Goal: Task Accomplishment & Management: Use online tool/utility

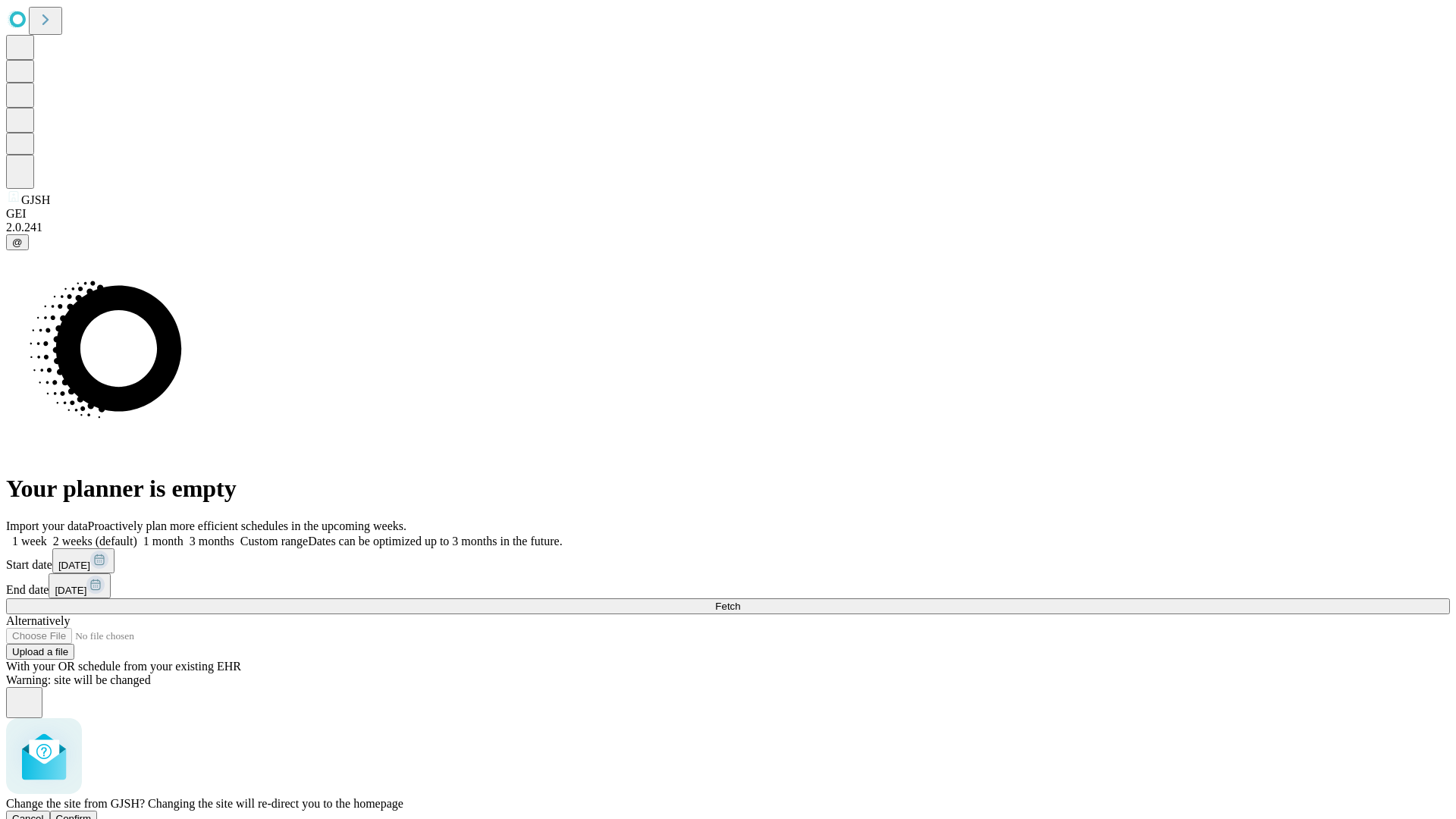
click at [92, 813] on span "Confirm" at bounding box center [74, 818] width 35 height 12
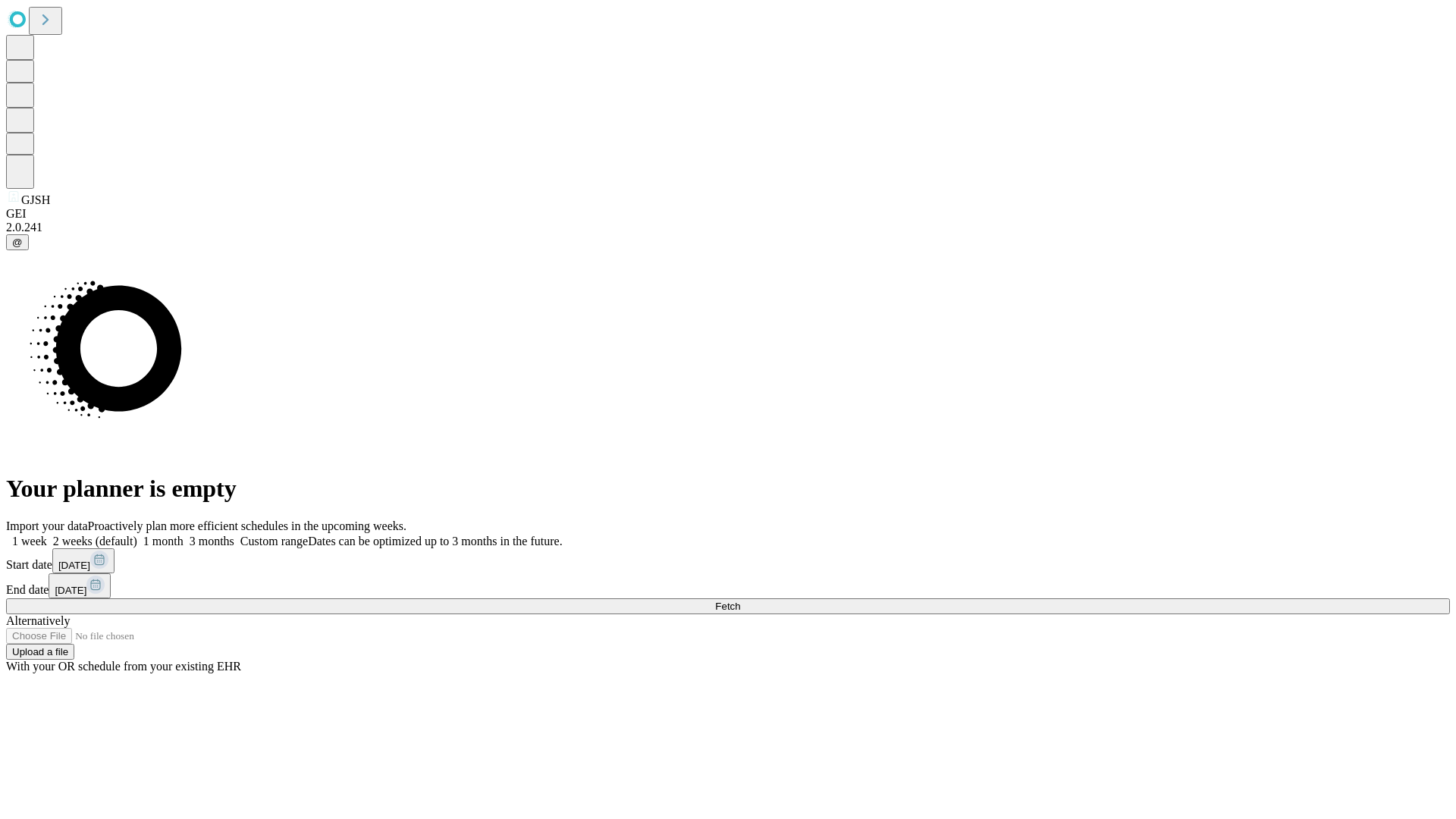
click at [47, 535] on label "1 week" at bounding box center [27, 541] width 41 height 13
click at [740, 600] on span "Fetch" at bounding box center [727, 606] width 25 height 12
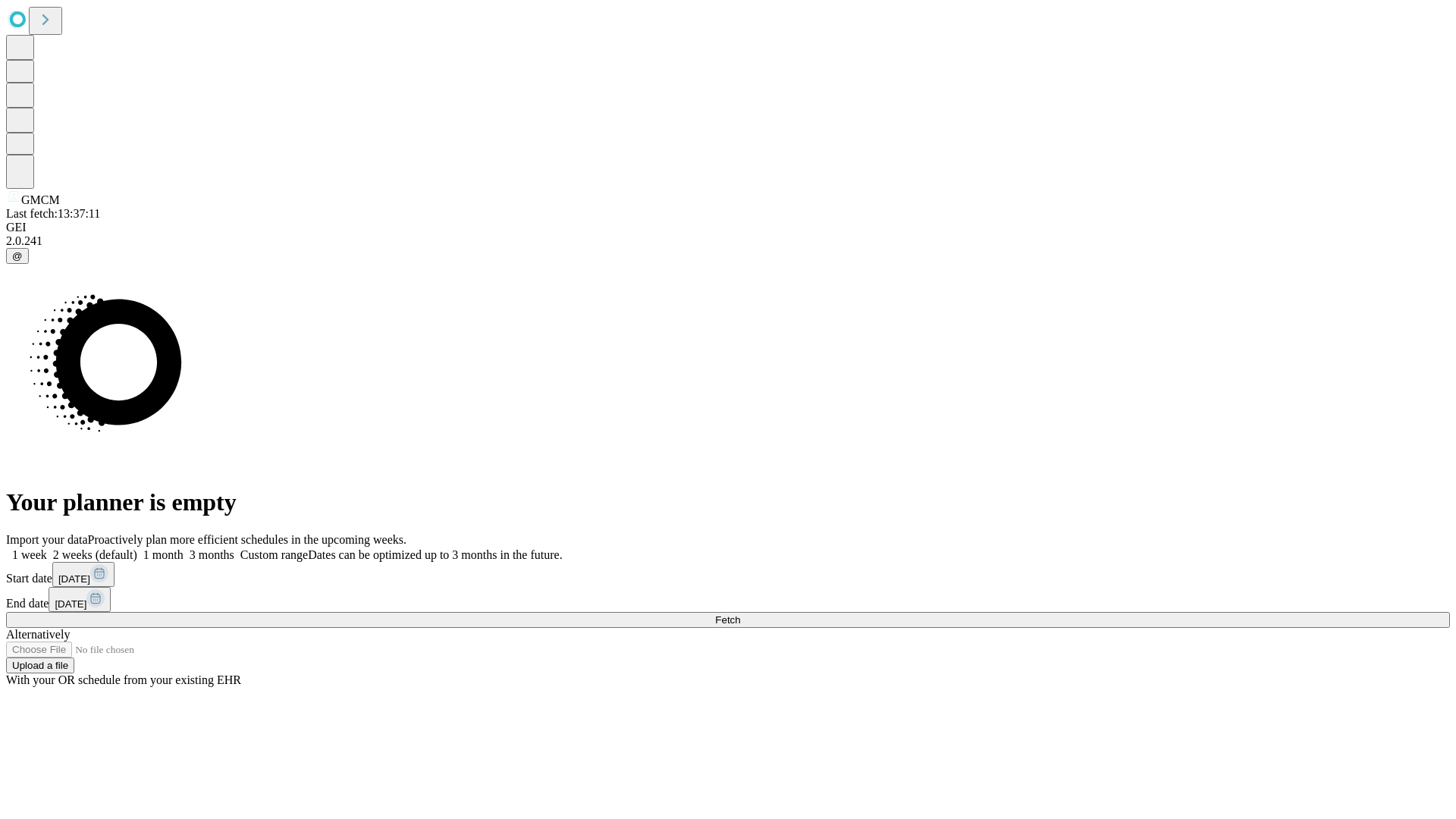
click at [47, 548] on label "1 week" at bounding box center [27, 554] width 41 height 13
click at [740, 614] on span "Fetch" at bounding box center [727, 620] width 25 height 12
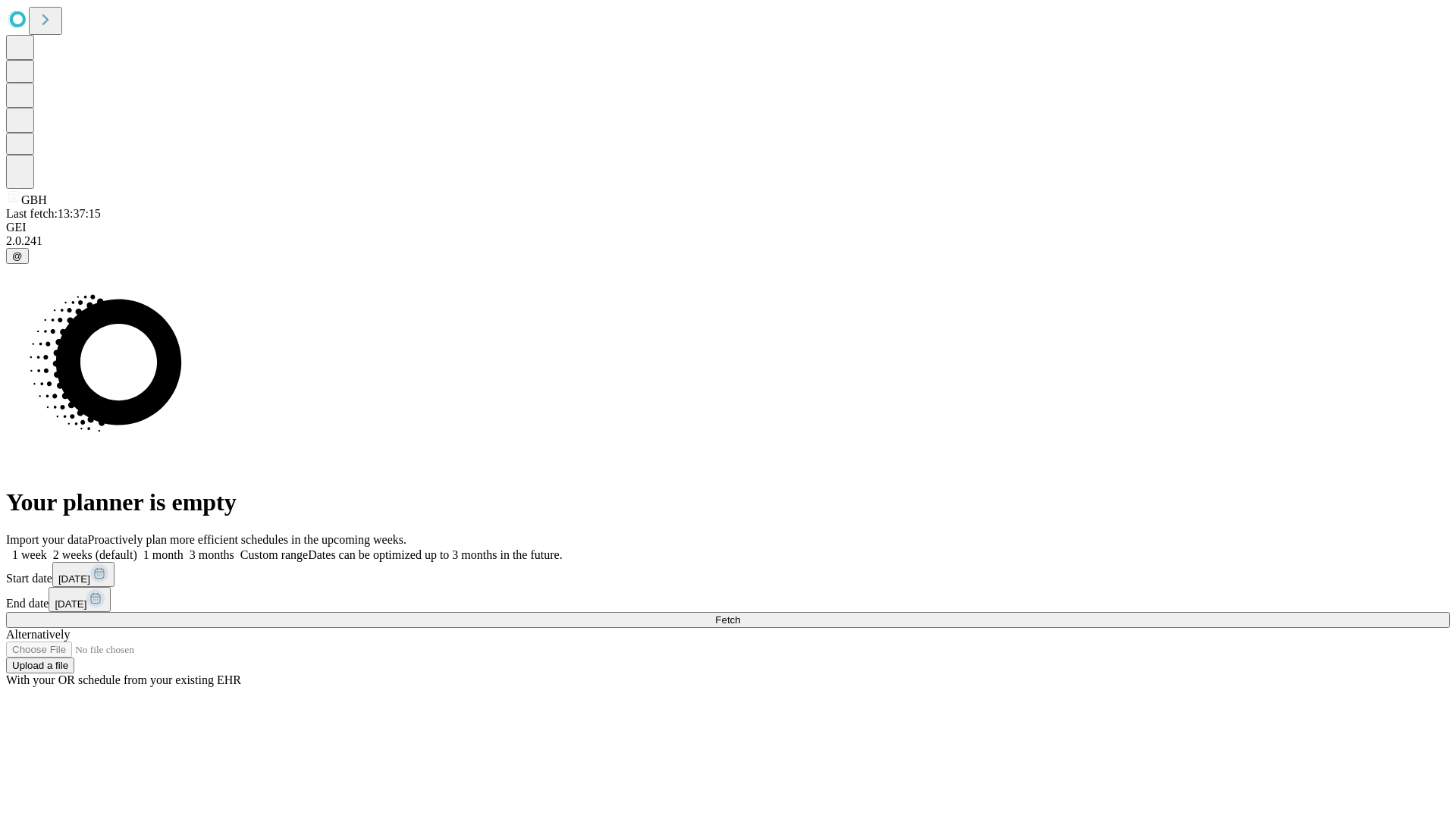
click at [47, 548] on label "1 week" at bounding box center [27, 554] width 41 height 13
click at [740, 614] on span "Fetch" at bounding box center [727, 620] width 25 height 12
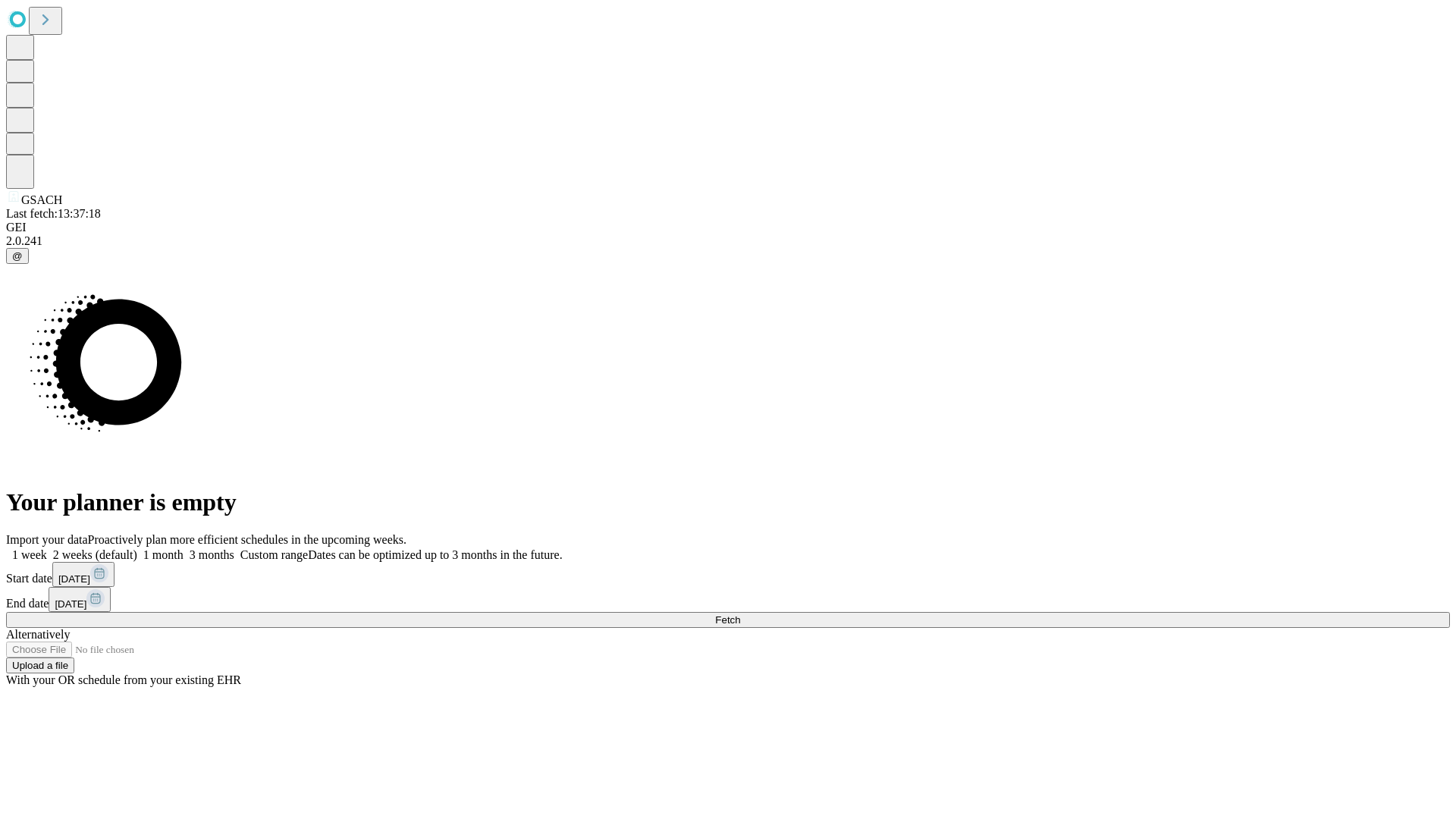
click at [47, 548] on label "1 week" at bounding box center [27, 554] width 41 height 13
click at [740, 614] on span "Fetch" at bounding box center [727, 620] width 25 height 12
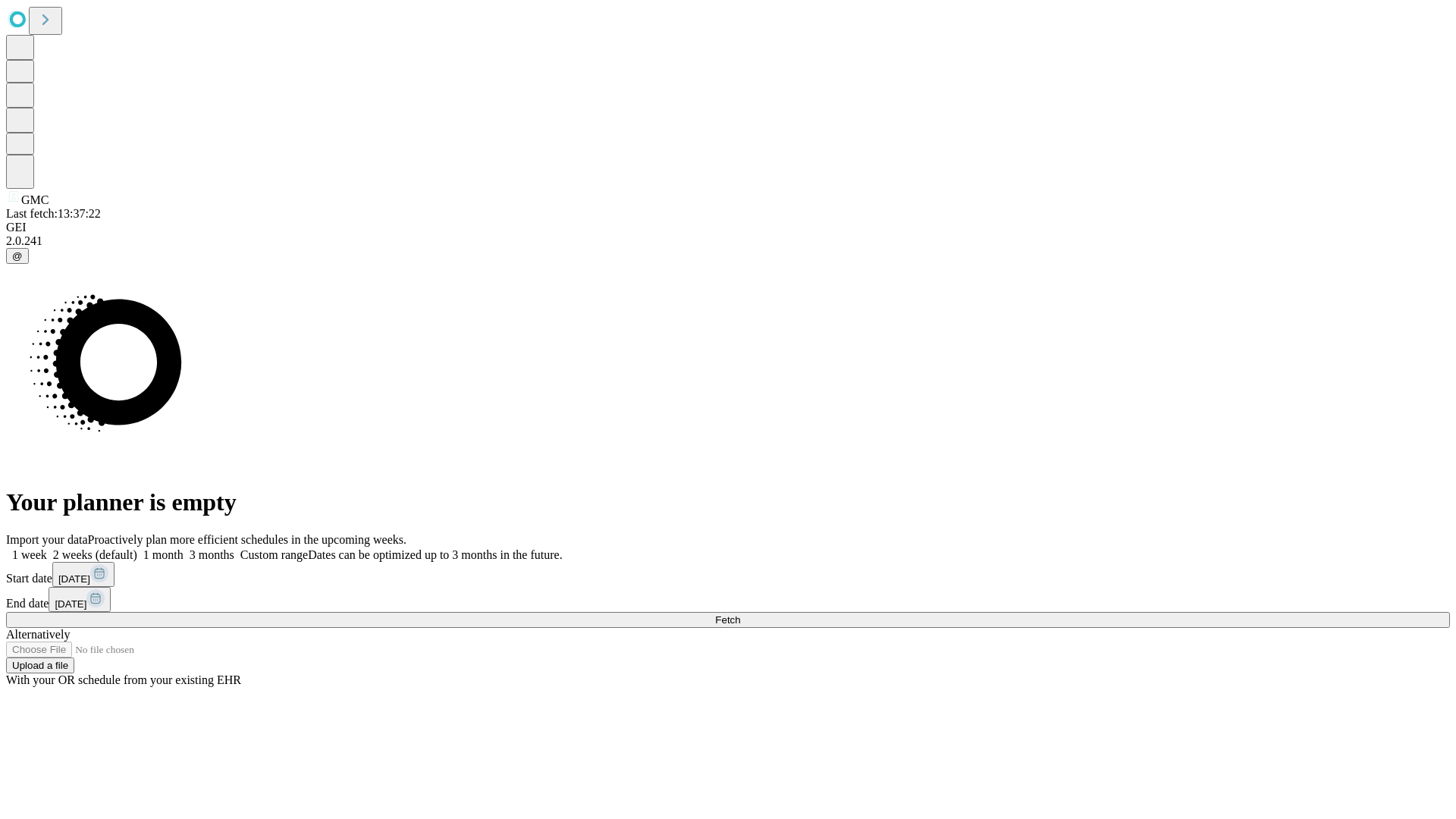
click at [47, 548] on label "1 week" at bounding box center [27, 554] width 41 height 13
click at [740, 614] on span "Fetch" at bounding box center [727, 620] width 25 height 12
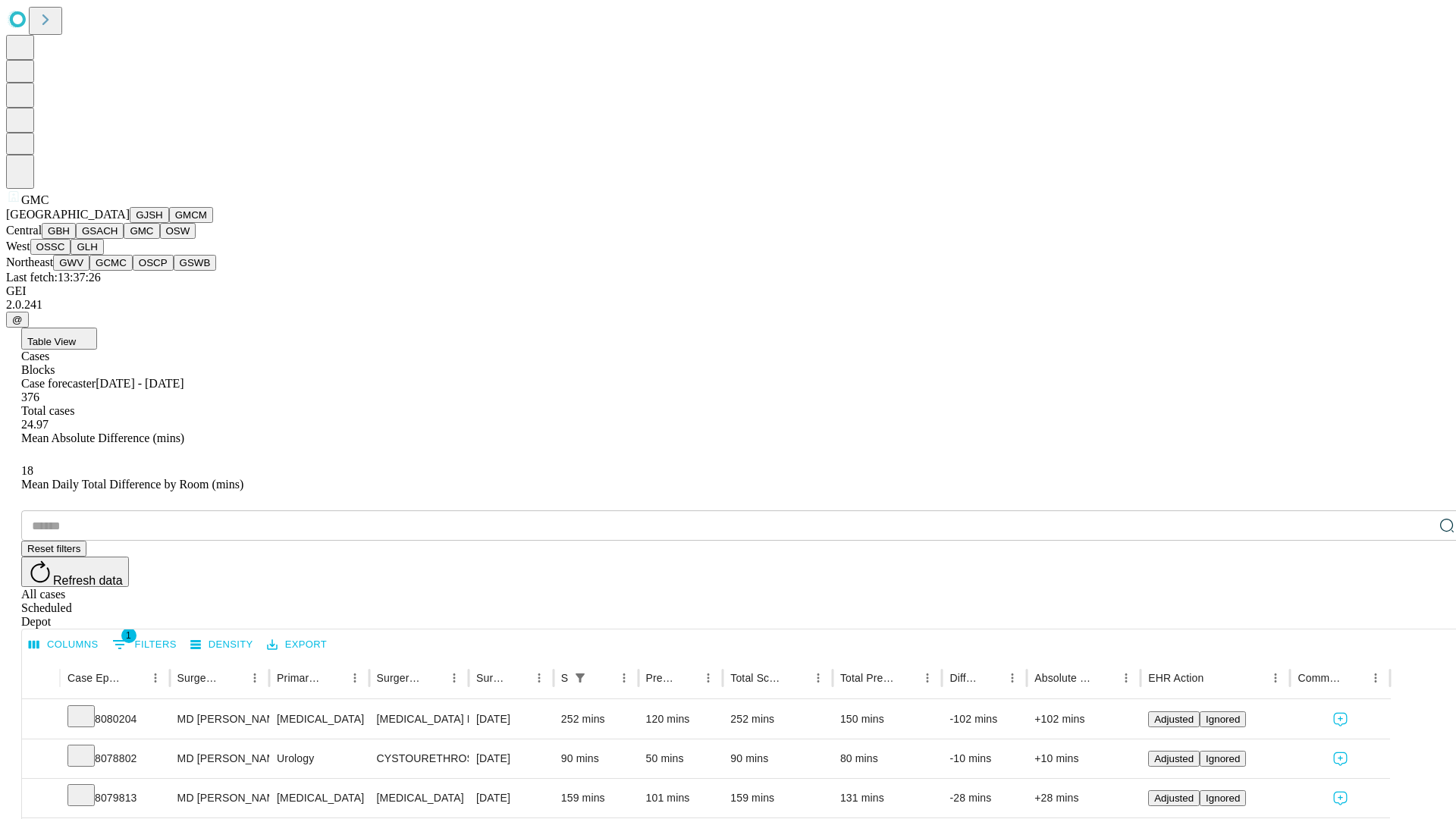
click at [160, 239] on button "OSW" at bounding box center [178, 231] width 36 height 16
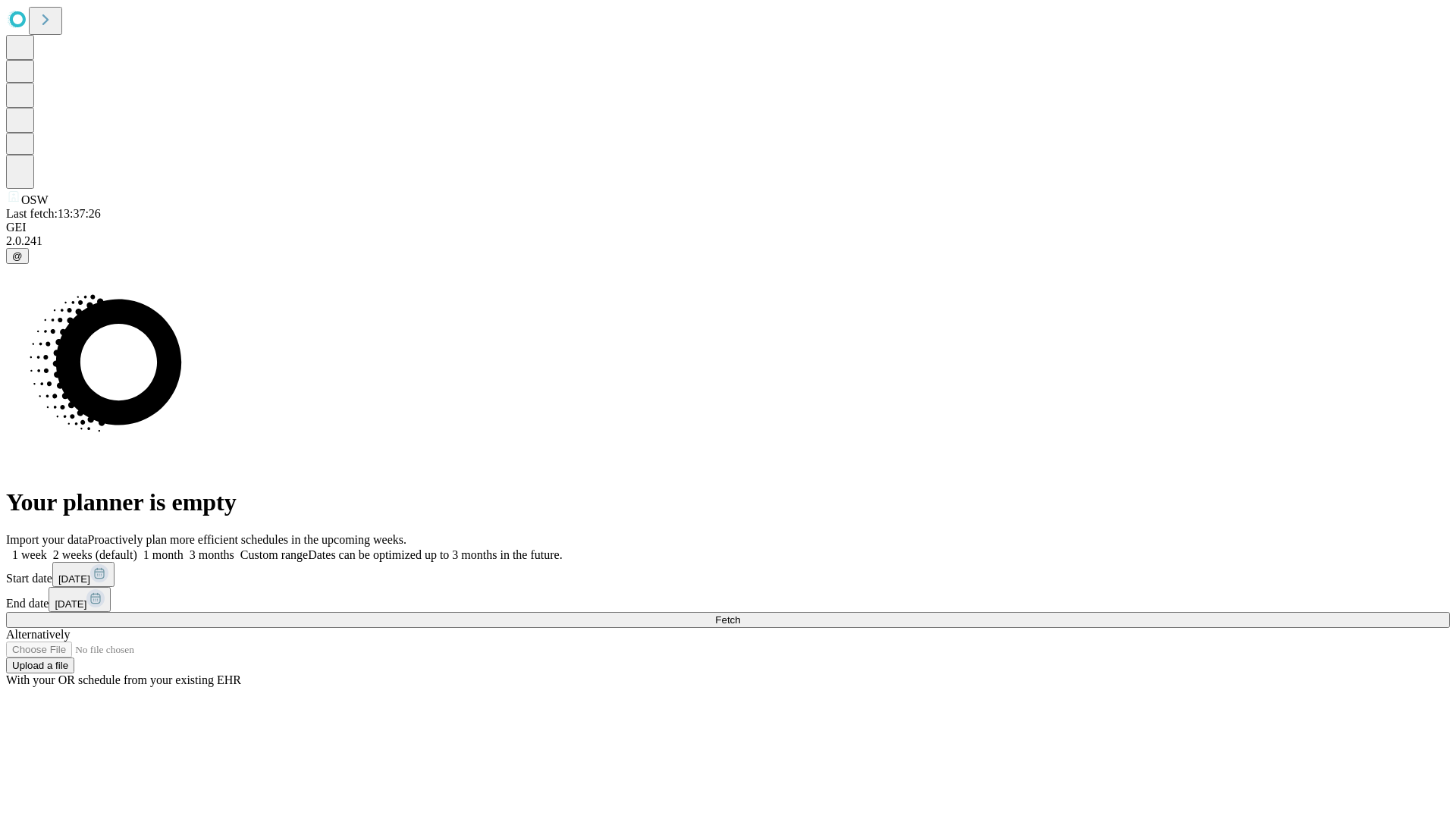
click at [47, 548] on label "1 week" at bounding box center [27, 554] width 41 height 13
click at [740, 614] on span "Fetch" at bounding box center [727, 620] width 25 height 12
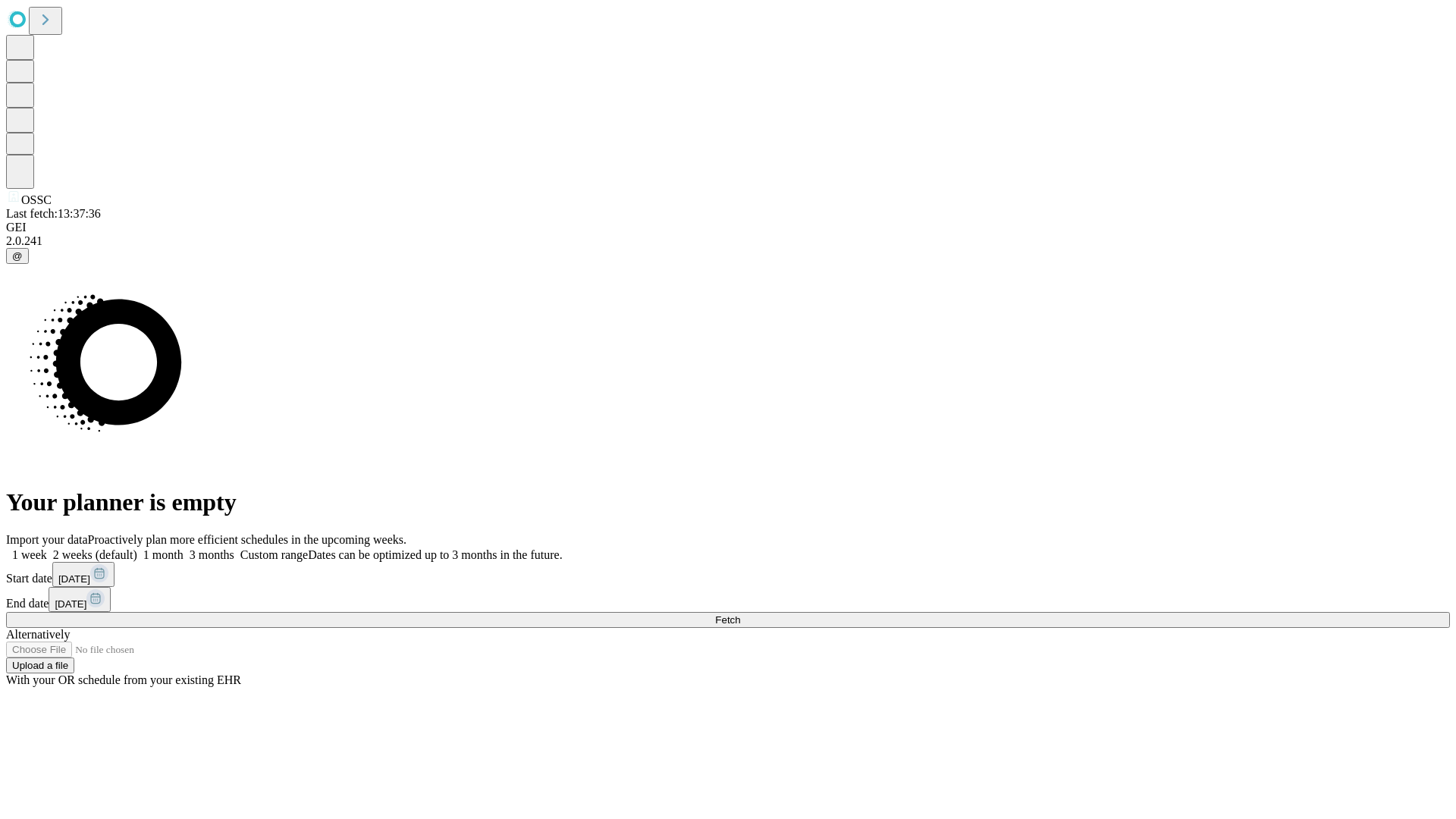
click at [47, 548] on label "1 week" at bounding box center [27, 554] width 41 height 13
click at [740, 614] on span "Fetch" at bounding box center [727, 620] width 25 height 12
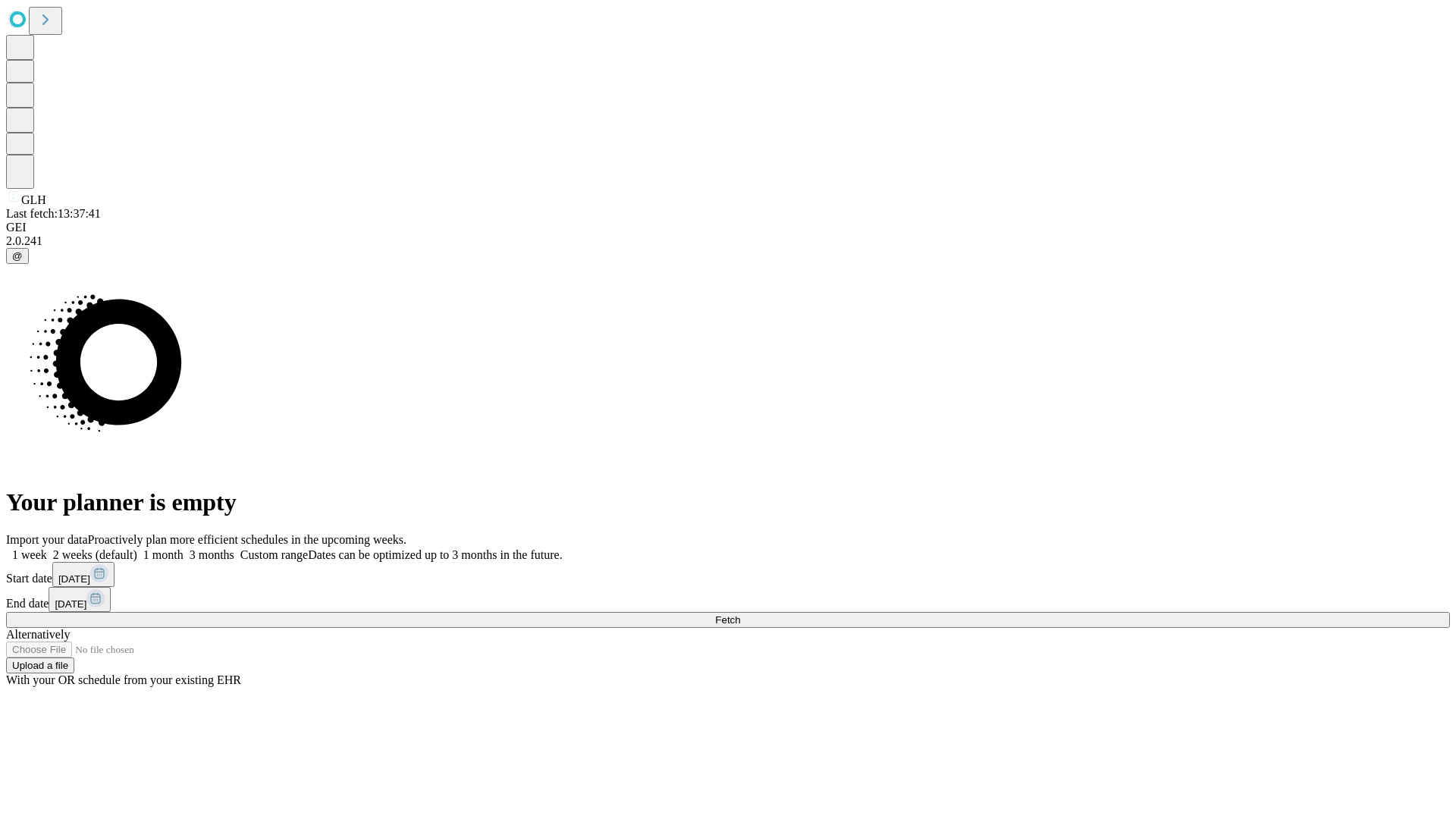
click at [47, 548] on label "1 week" at bounding box center [27, 554] width 41 height 13
click at [740, 614] on span "Fetch" at bounding box center [727, 620] width 25 height 12
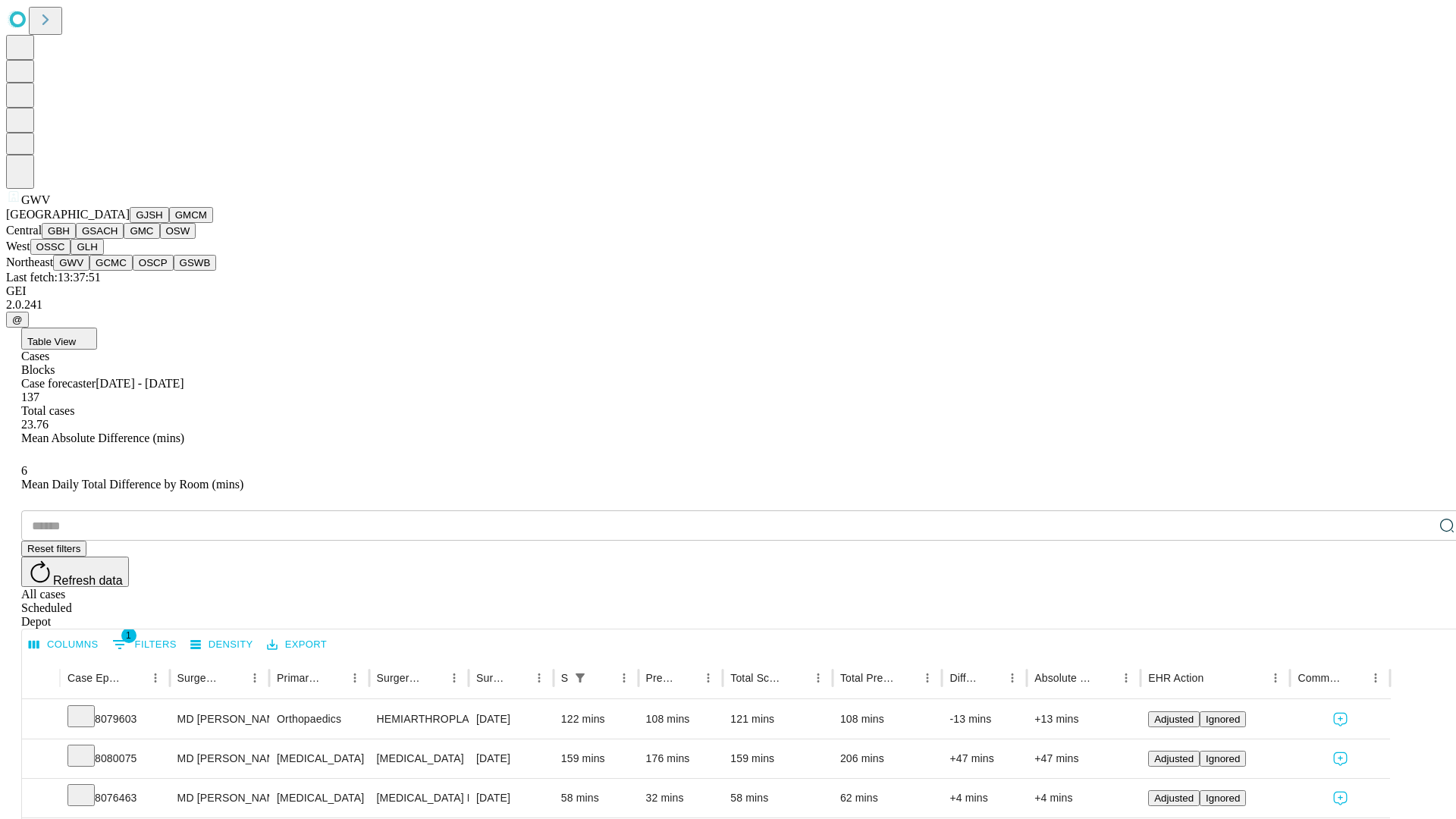
click at [118, 271] on button "GCMC" at bounding box center [111, 263] width 43 height 16
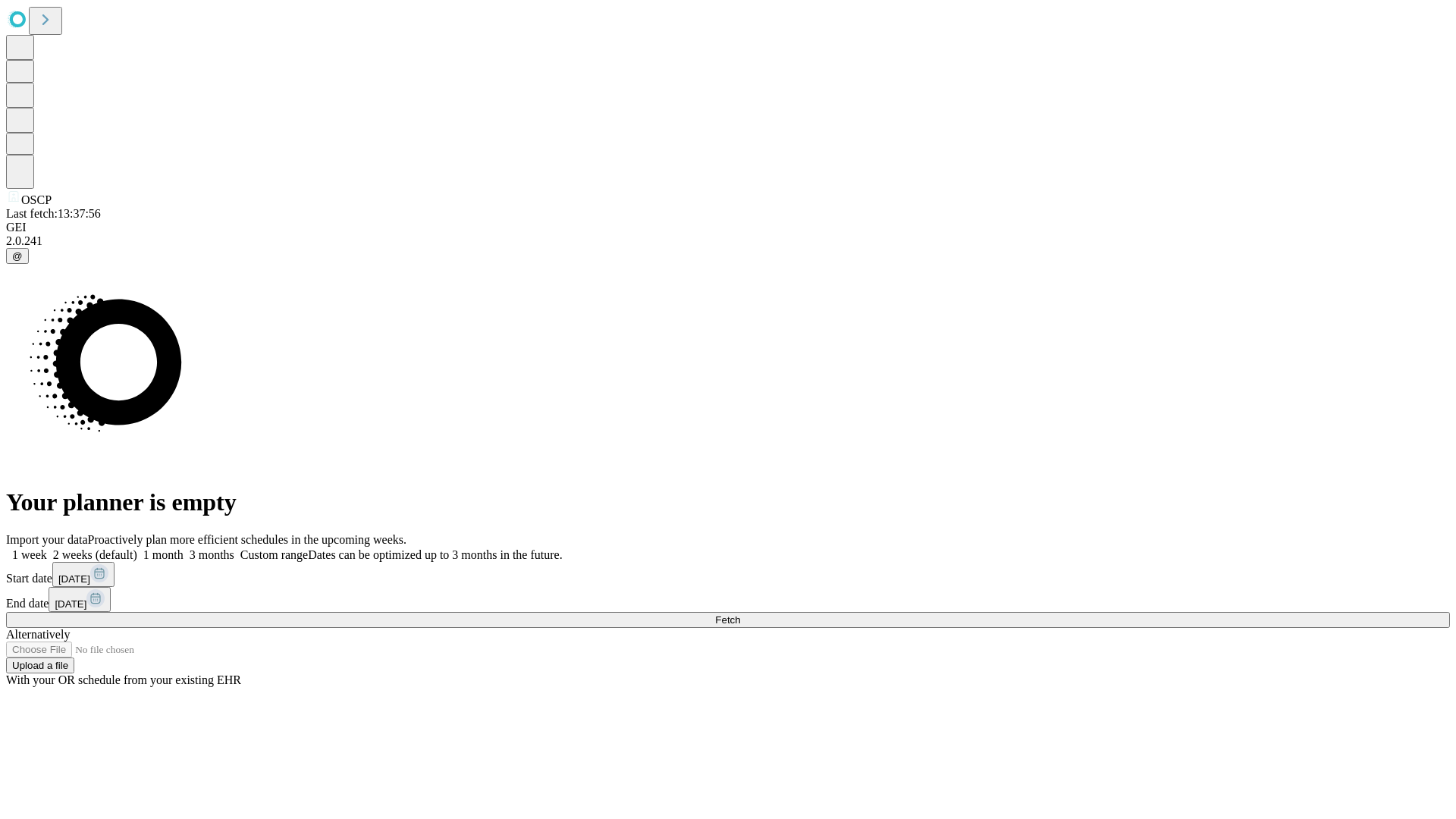
click at [47, 548] on label "1 week" at bounding box center [27, 554] width 41 height 13
click at [740, 614] on span "Fetch" at bounding box center [727, 620] width 25 height 12
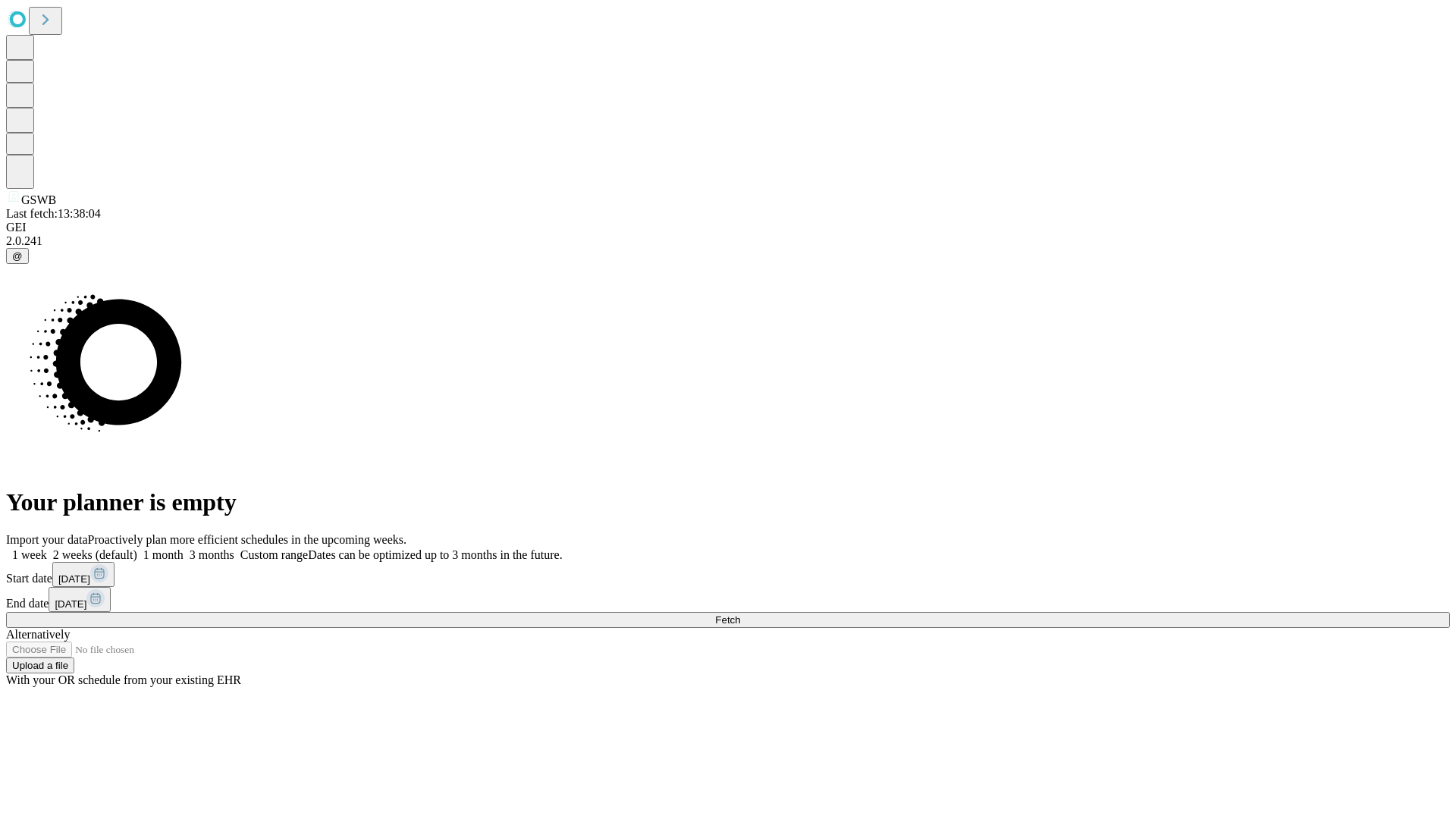
click at [47, 548] on label "1 week" at bounding box center [27, 554] width 41 height 13
click at [740, 614] on span "Fetch" at bounding box center [727, 620] width 25 height 12
